Goal: Navigation & Orientation: Find specific page/section

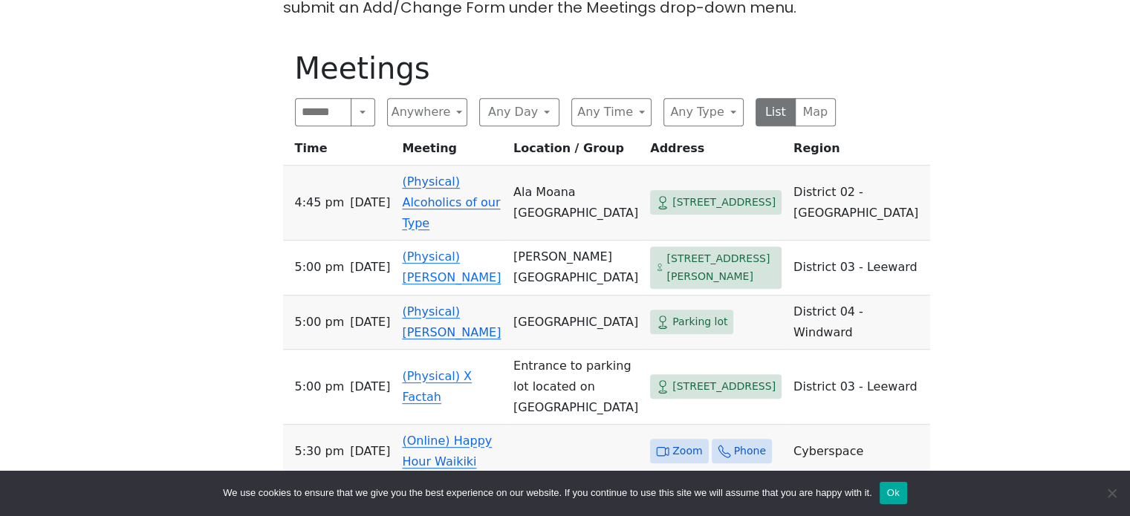
scroll to position [715, 0]
click at [721, 99] on button "Any Type" at bounding box center [704, 113] width 80 height 28
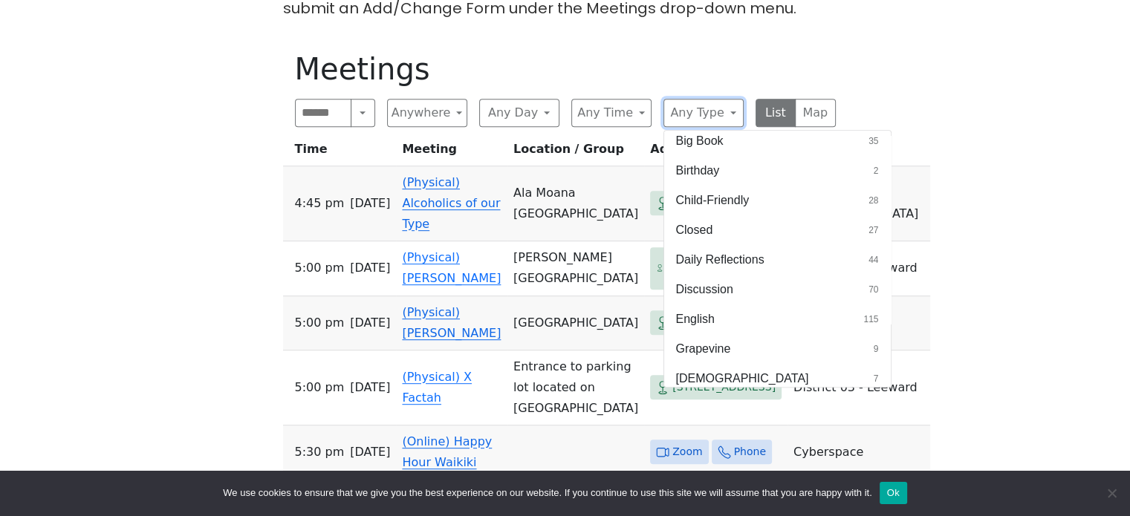
scroll to position [184, 0]
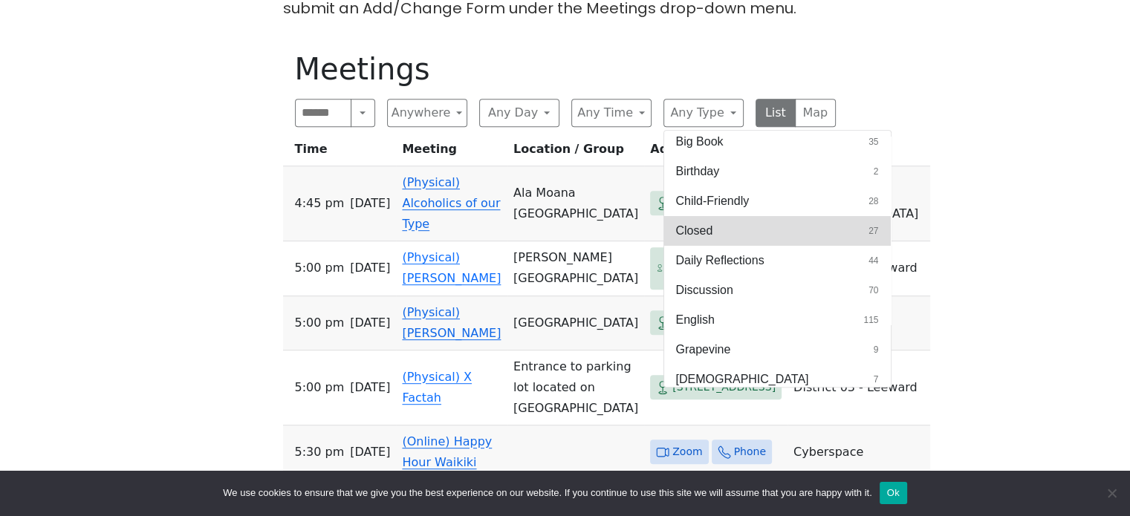
click at [828, 216] on button "Closed 27" at bounding box center [777, 231] width 227 height 30
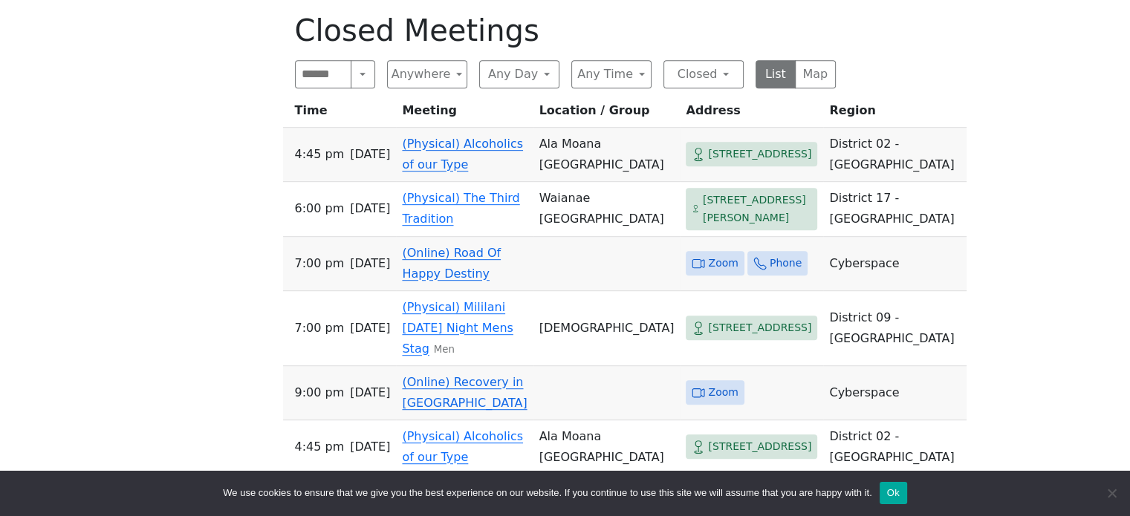
scroll to position [754, 0]
click at [432, 136] on link "(Physical) Alcoholics of our Type" at bounding box center [462, 153] width 121 height 35
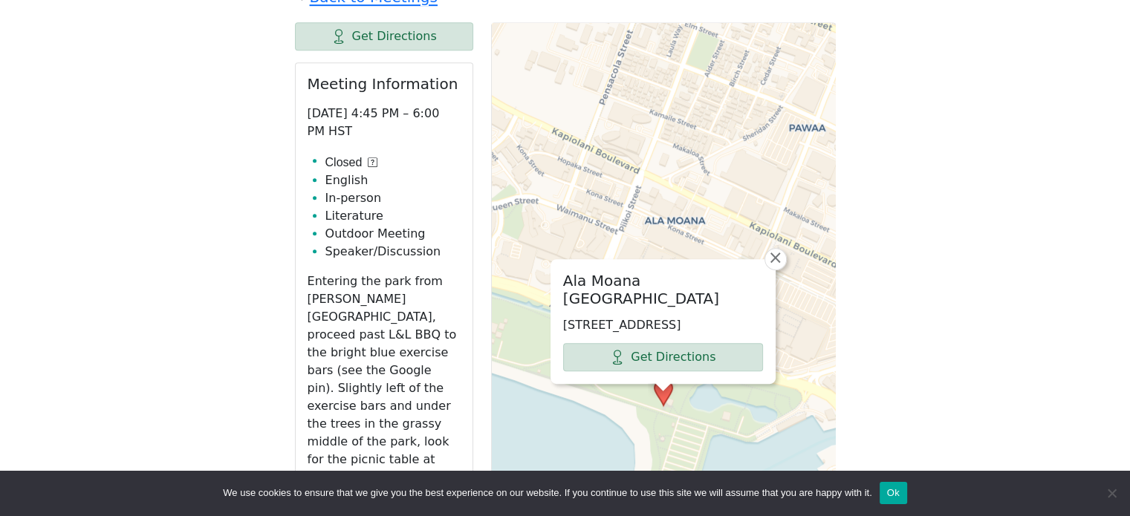
scroll to position [817, 0]
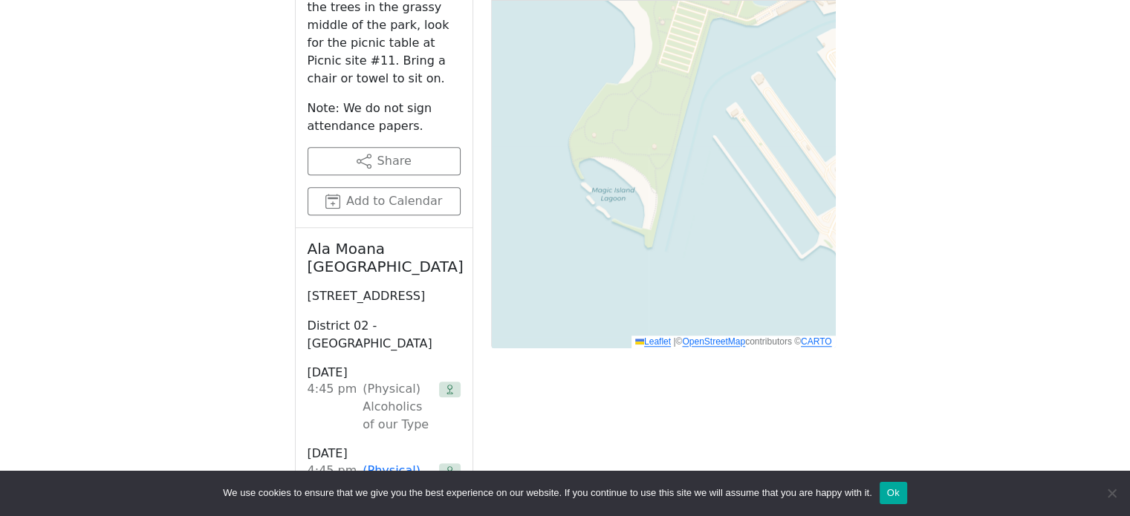
click at [182, 322] on div "The Pioneer Group (Tues, 6:30, inside the Women’s Bld. at [DEMOGRAPHIC_DATA]) i…" at bounding box center [564, 515] width 1017 height 2652
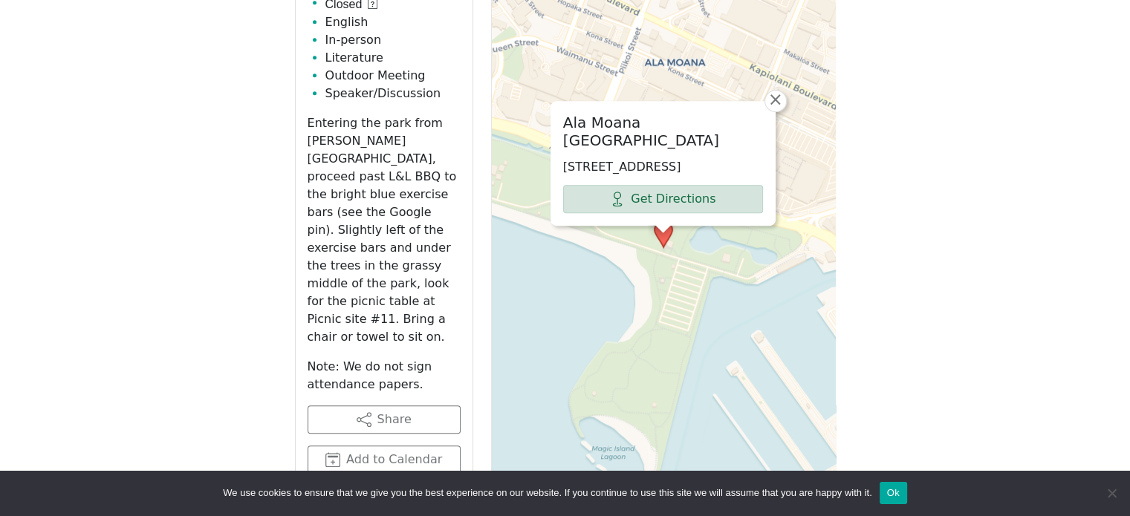
scroll to position [975, 0]
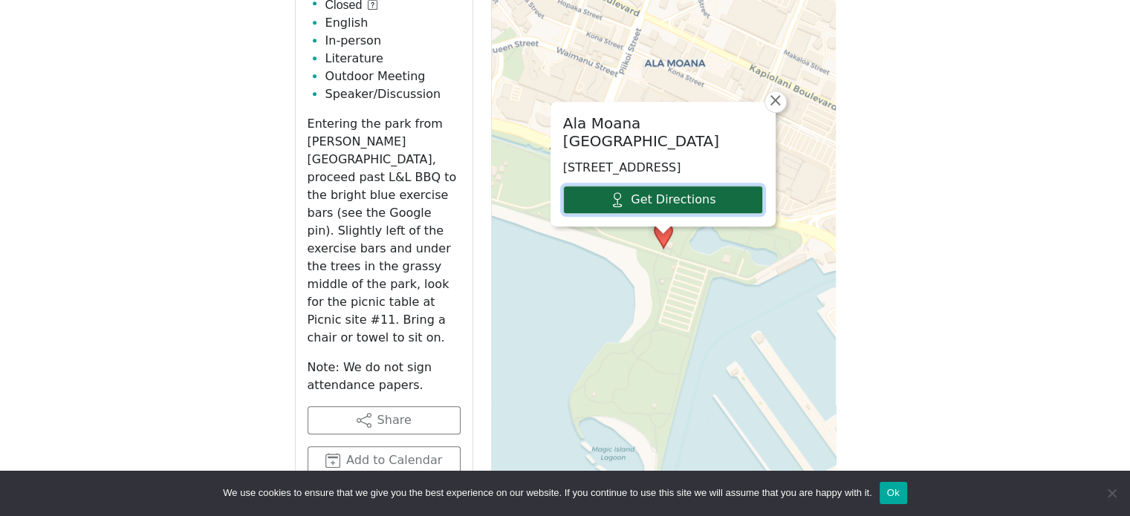
click at [672, 186] on link "Get Directions" at bounding box center [663, 200] width 200 height 28
